Goal: Task Accomplishment & Management: Use online tool/utility

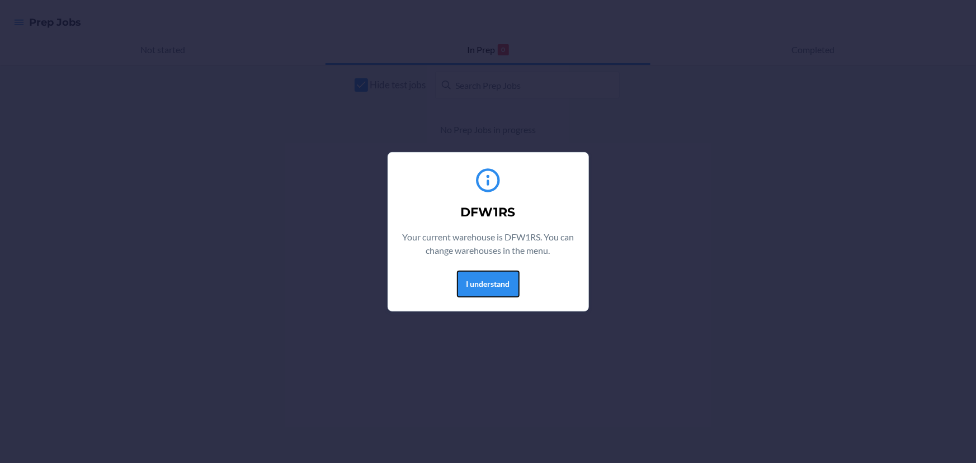
click at [490, 276] on button "I understand" at bounding box center [488, 284] width 63 height 27
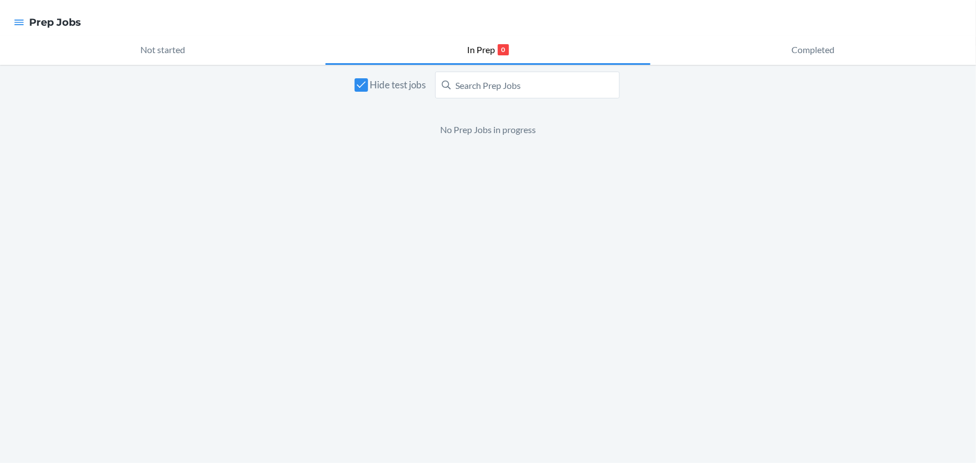
click at [25, 18] on div at bounding box center [19, 22] width 20 height 23
click at [18, 22] on icon "button" at bounding box center [20, 23] width 10 height 6
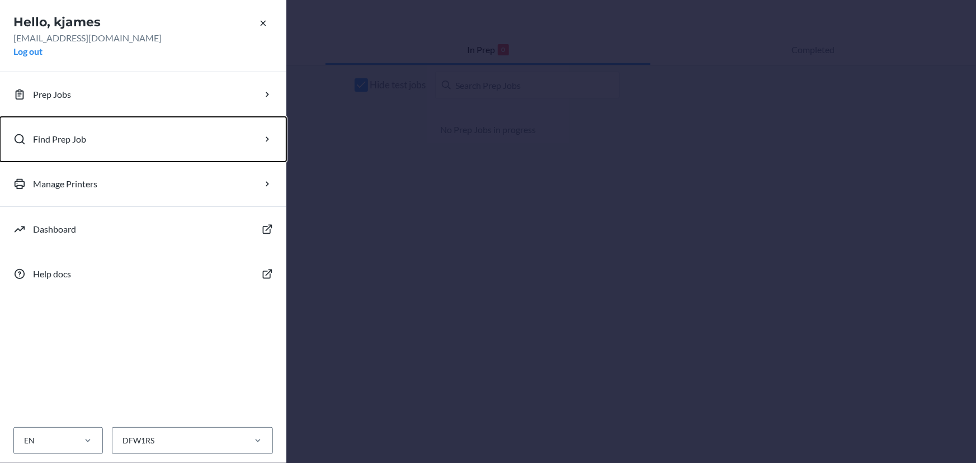
click at [50, 128] on button "Find Prep Job" at bounding box center [143, 139] width 286 height 45
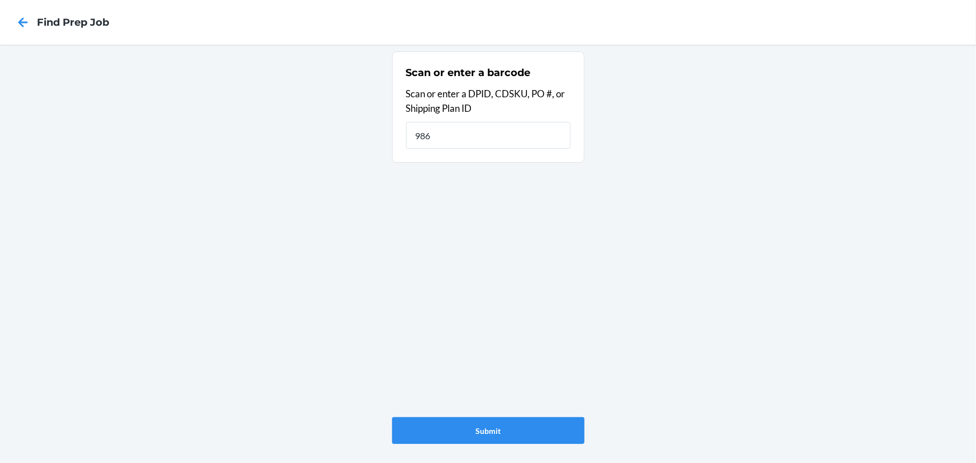
click at [154, 226] on div "Scan or enter a barcode Scan or enter a DPID, CDSKU, PO #, or Shipping Plan ID …" at bounding box center [488, 254] width 976 height 418
click at [464, 130] on input "986" at bounding box center [488, 135] width 164 height 27
type input "9861368"
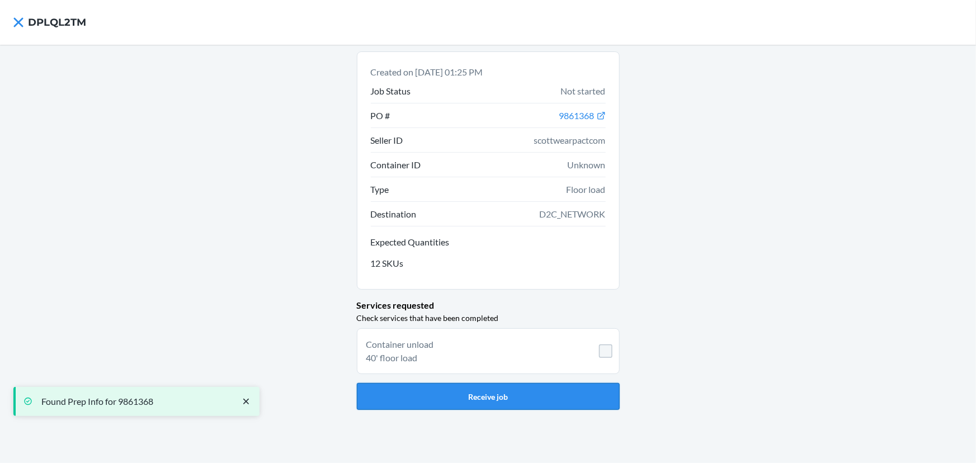
click at [523, 396] on button "Receive job" at bounding box center [488, 396] width 263 height 27
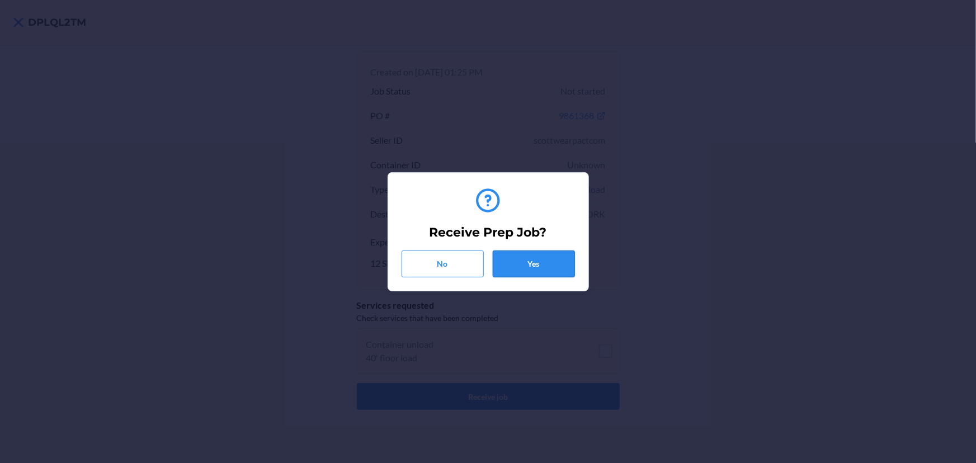
click at [539, 265] on button "Yes" at bounding box center [534, 264] width 82 height 27
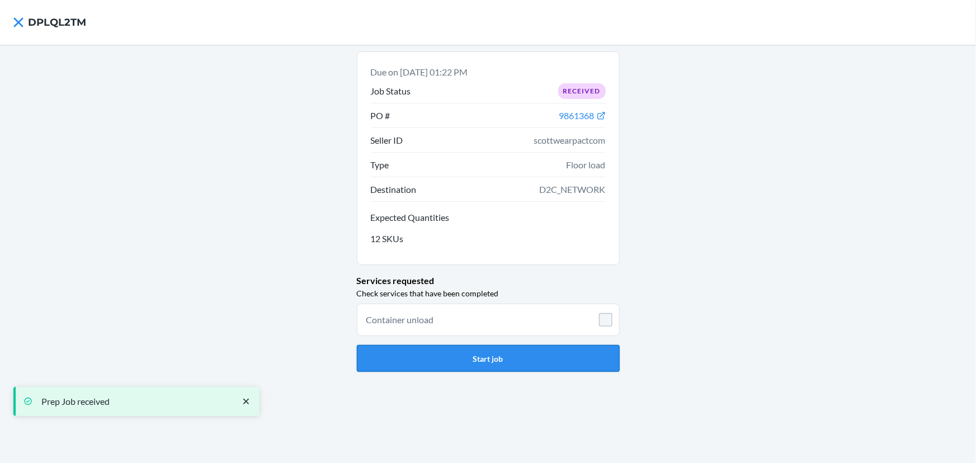
click at [561, 363] on button "Start job" at bounding box center [488, 358] width 263 height 27
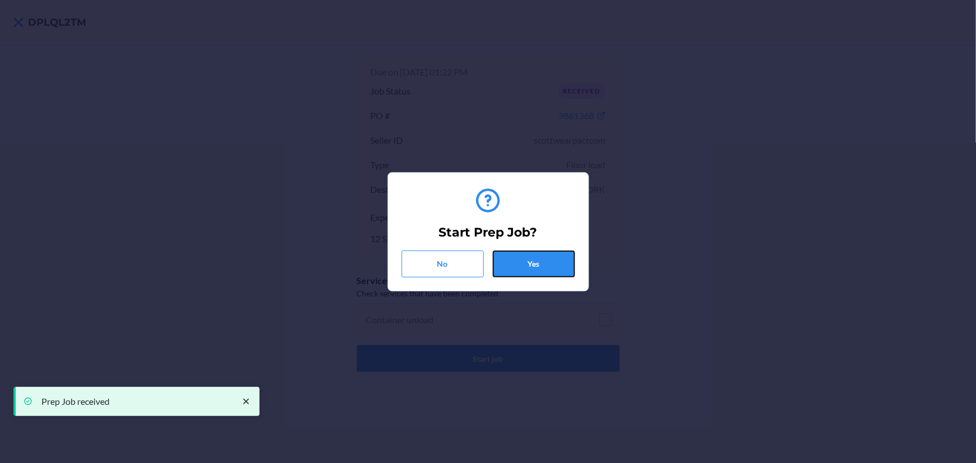
click at [541, 262] on button "Yes" at bounding box center [534, 264] width 82 height 27
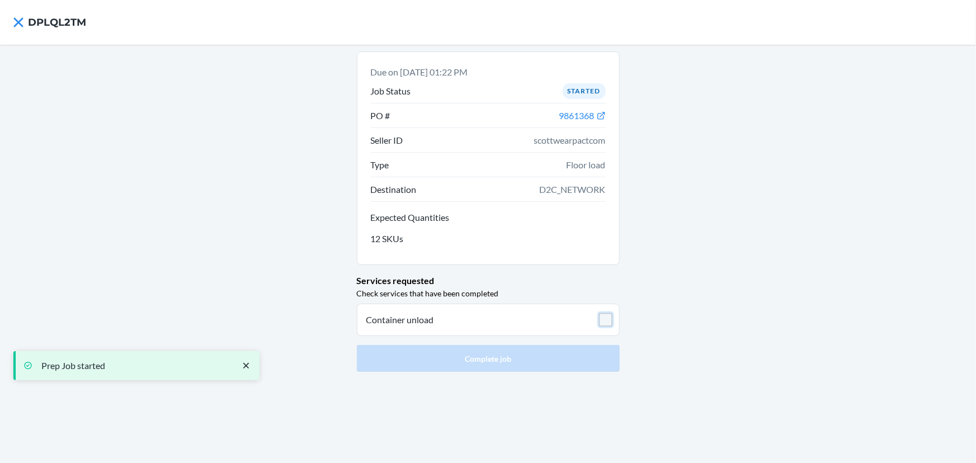
click at [608, 318] on input "checkbox" at bounding box center [605, 319] width 13 height 13
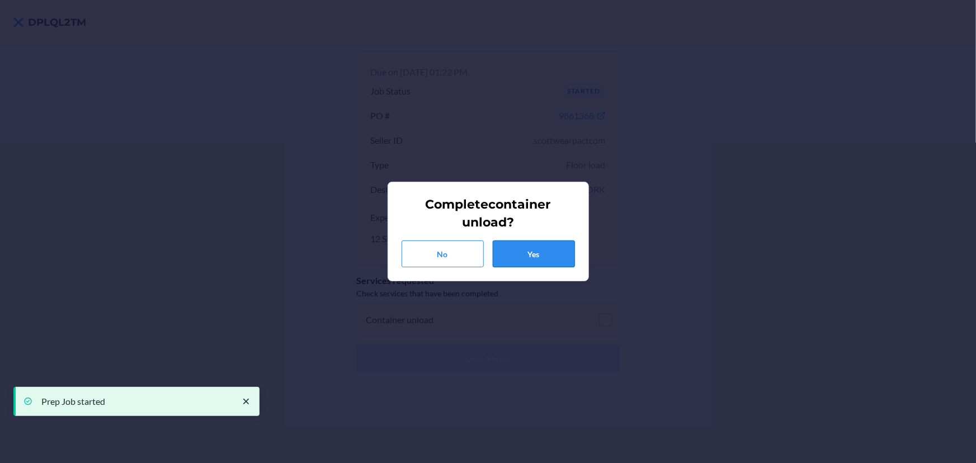
click at [527, 248] on button "Yes" at bounding box center [534, 253] width 82 height 27
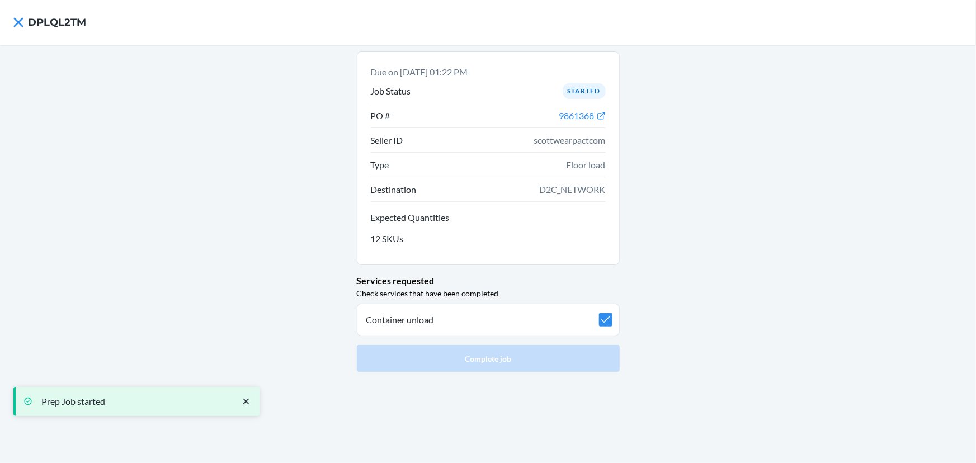
checkbox input "true"
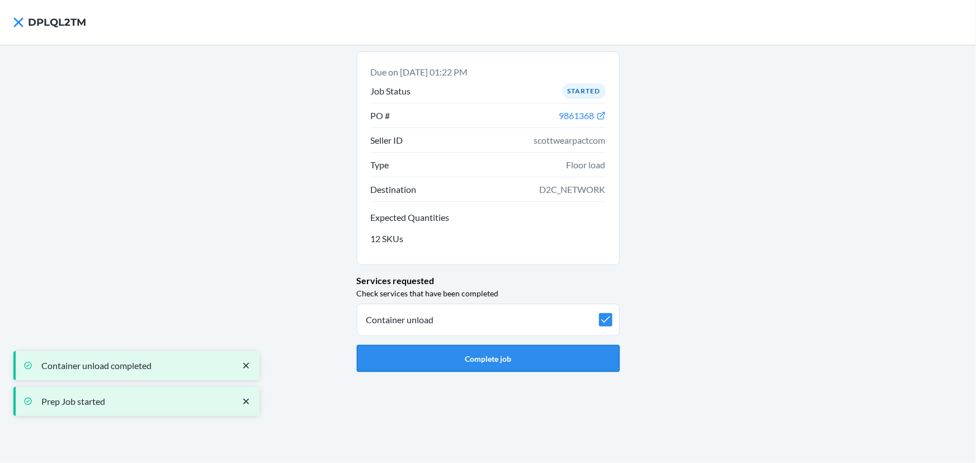
click at [523, 363] on button "Complete job" at bounding box center [488, 358] width 263 height 27
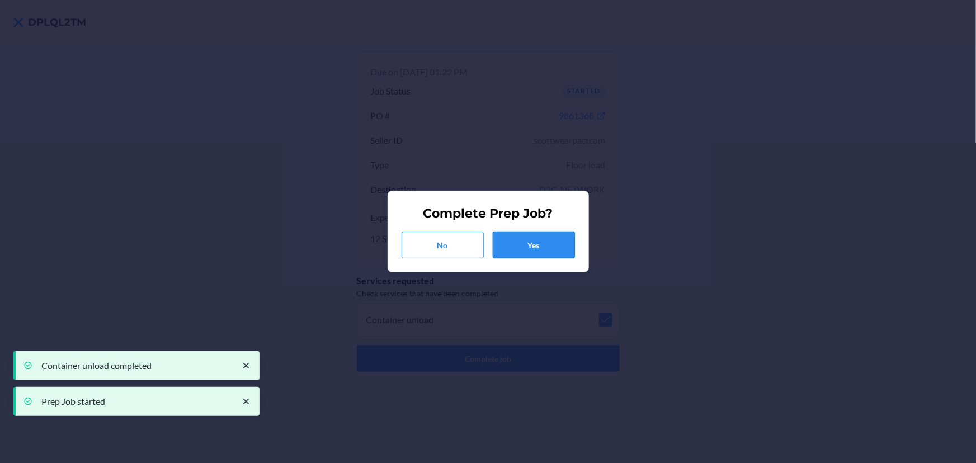
click at [548, 251] on button "Yes" at bounding box center [534, 245] width 82 height 27
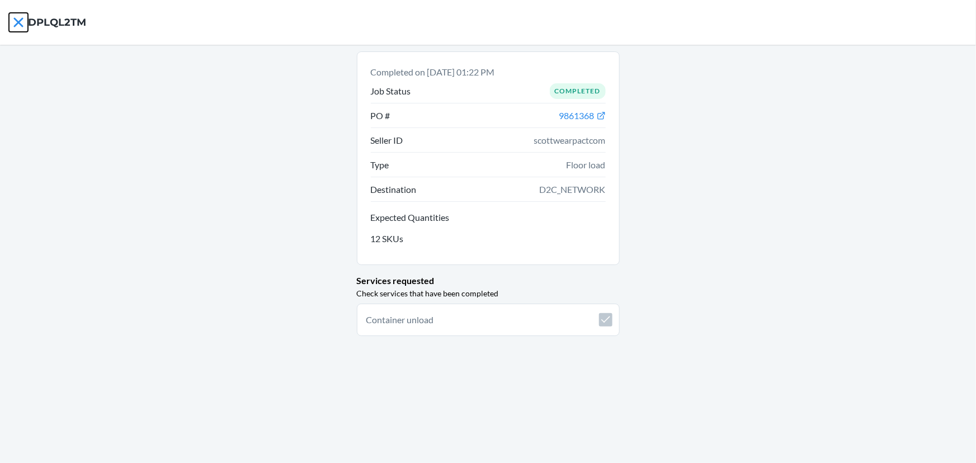
click at [18, 15] on icon at bounding box center [18, 22] width 19 height 19
